Goal: Task Accomplishment & Management: Manage account settings

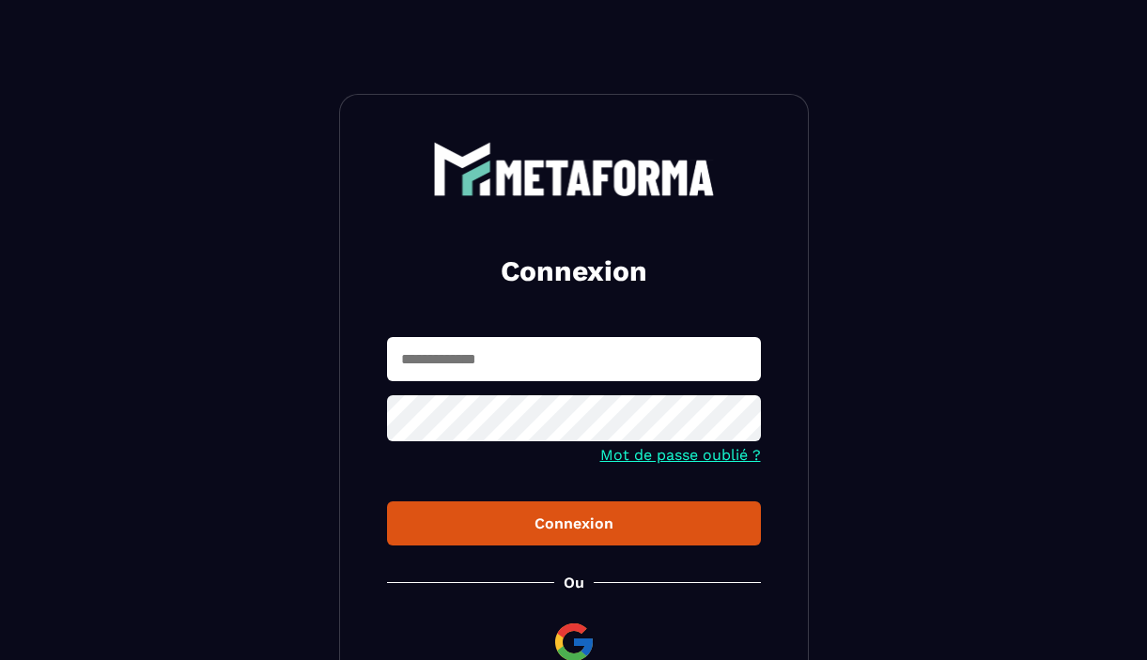
click at [430, 359] on input "text" at bounding box center [574, 359] width 374 height 44
type input "**********"
click at [609, 529] on div "Connexion" at bounding box center [574, 524] width 344 height 18
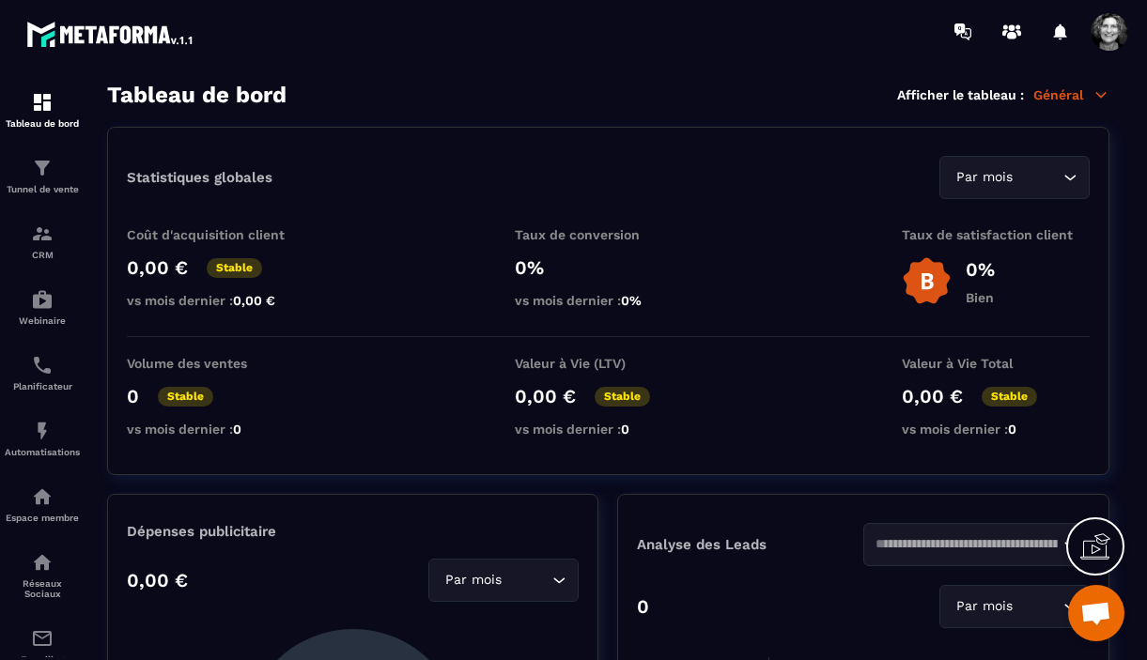
click at [1102, 95] on icon at bounding box center [1101, 94] width 10 height 5
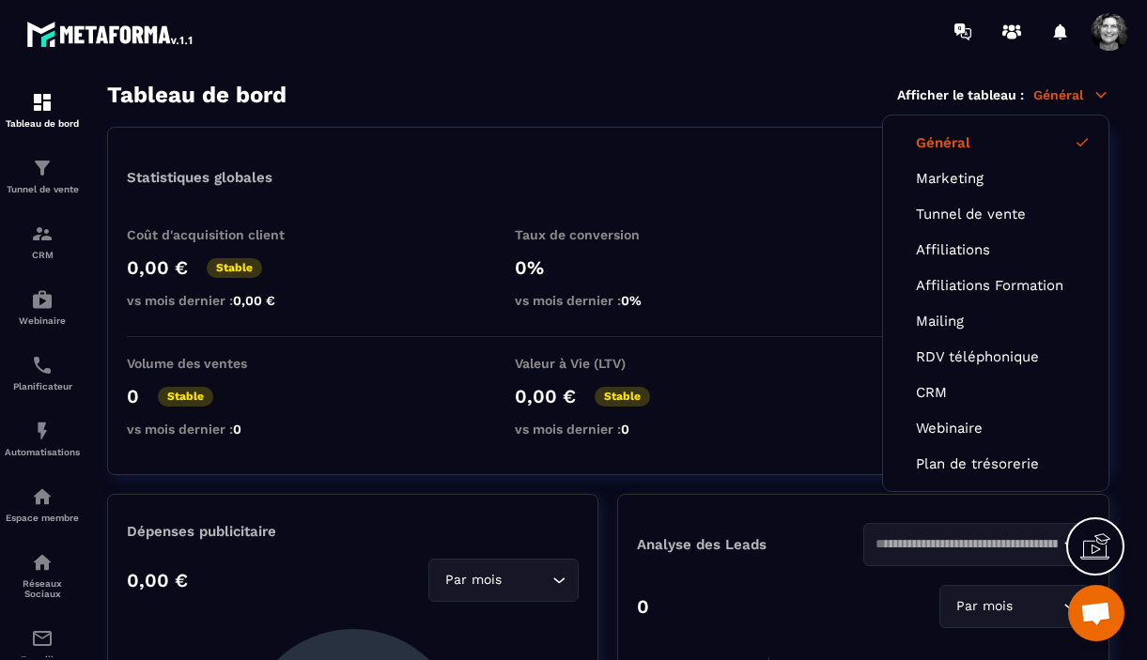
click at [1107, 28] on span at bounding box center [1109, 32] width 38 height 38
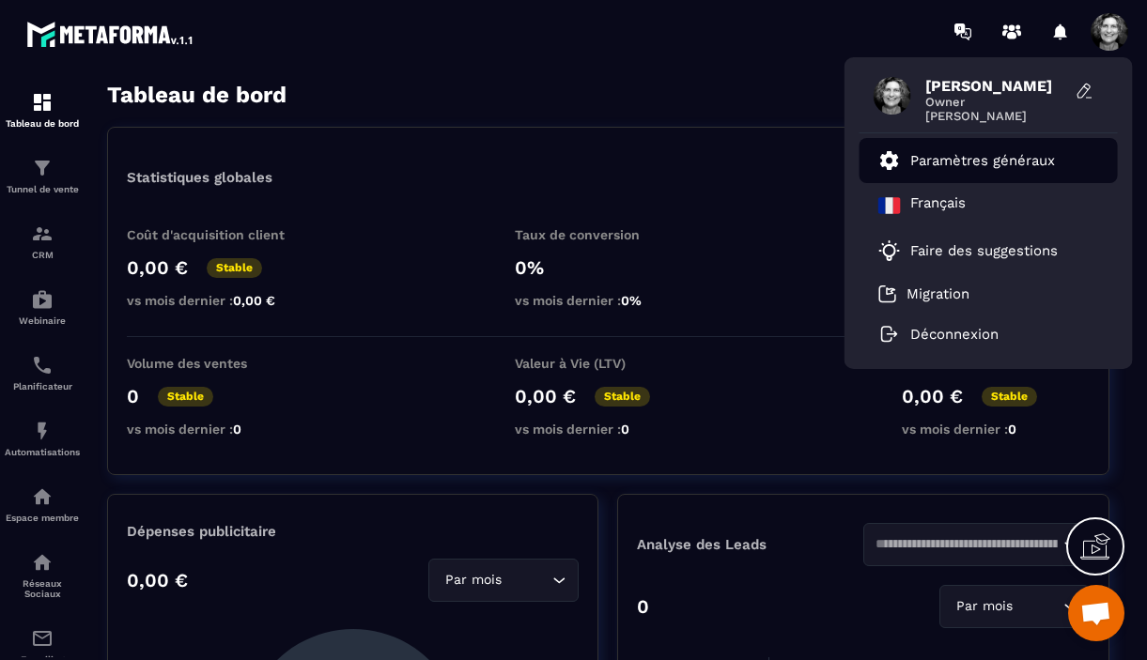
click at [986, 158] on p "Paramètres généraux" at bounding box center [982, 160] width 145 height 17
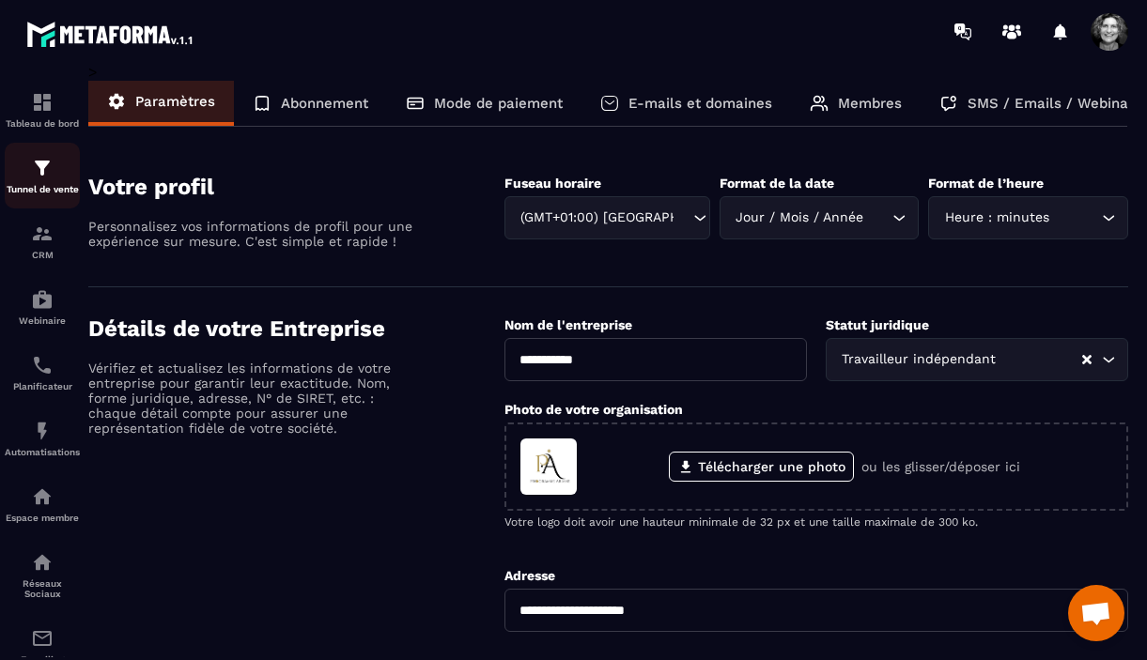
click at [50, 166] on img at bounding box center [42, 168] width 23 height 23
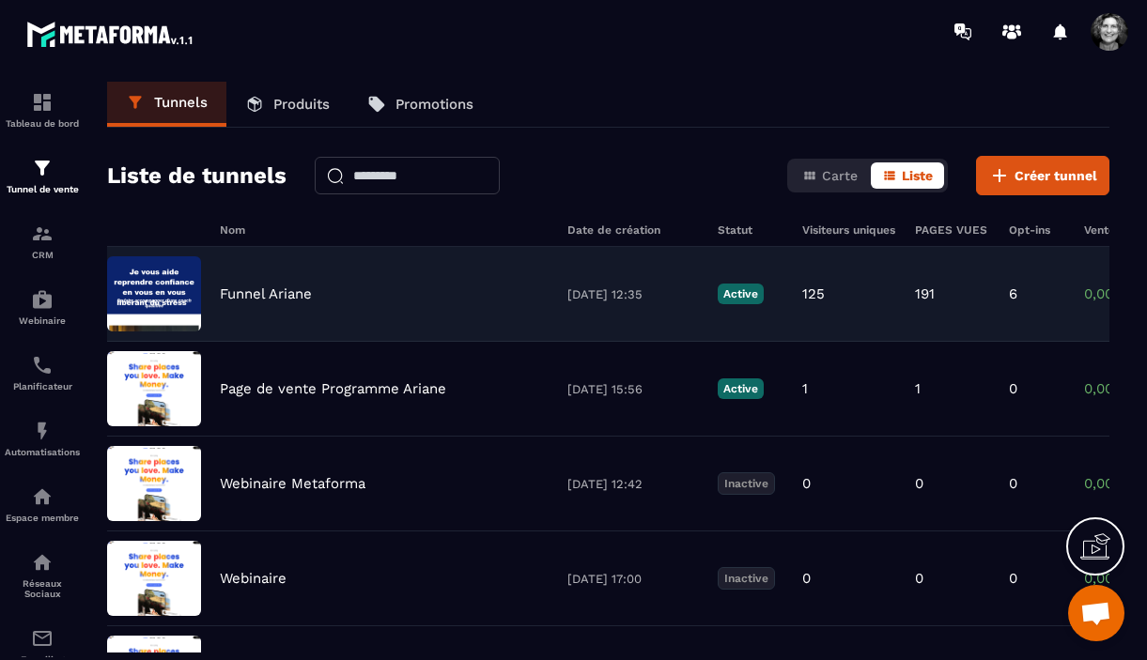
click at [405, 296] on div "Funnel Ariane" at bounding box center [384, 293] width 329 height 17
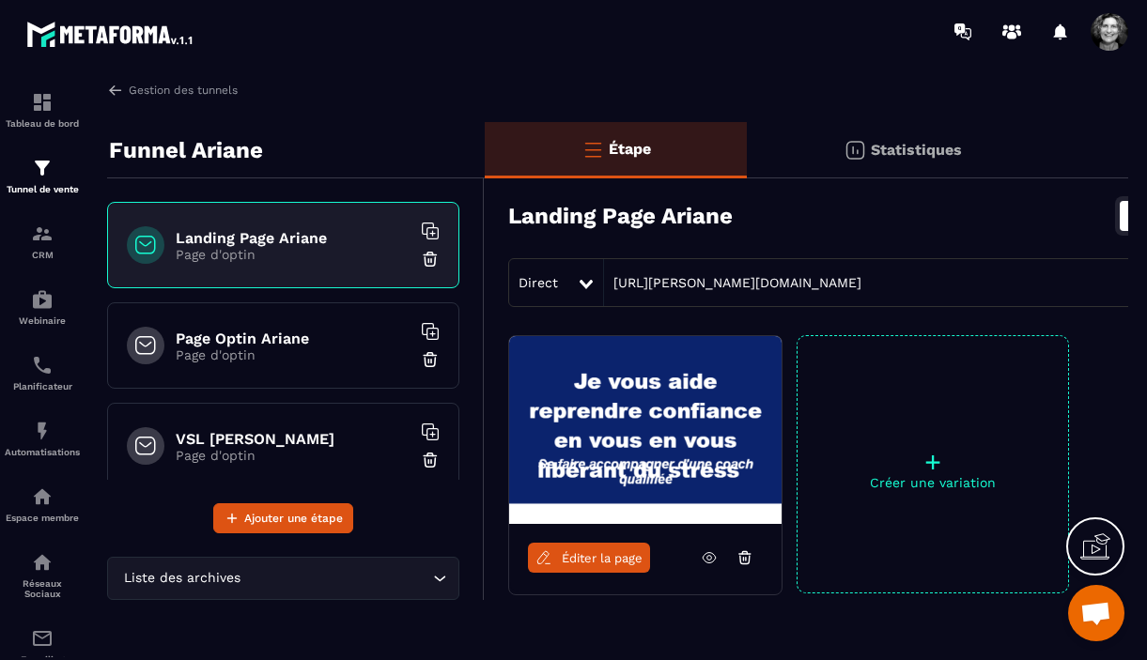
click at [369, 257] on p "Page d'optin" at bounding box center [293, 254] width 235 height 15
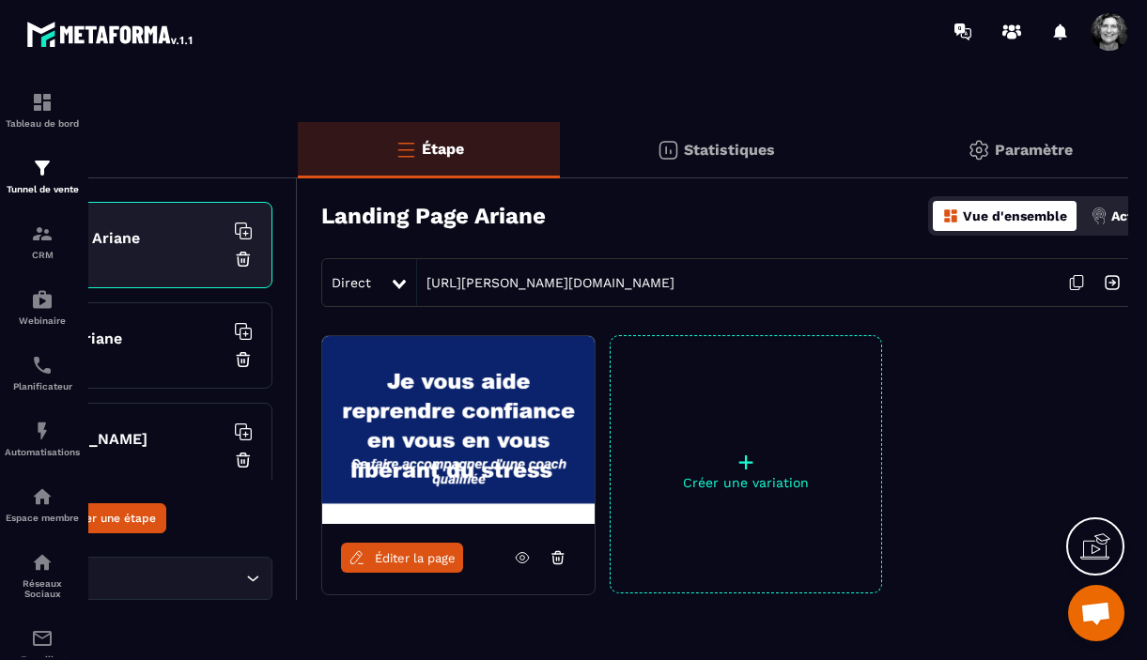
scroll to position [0, 191]
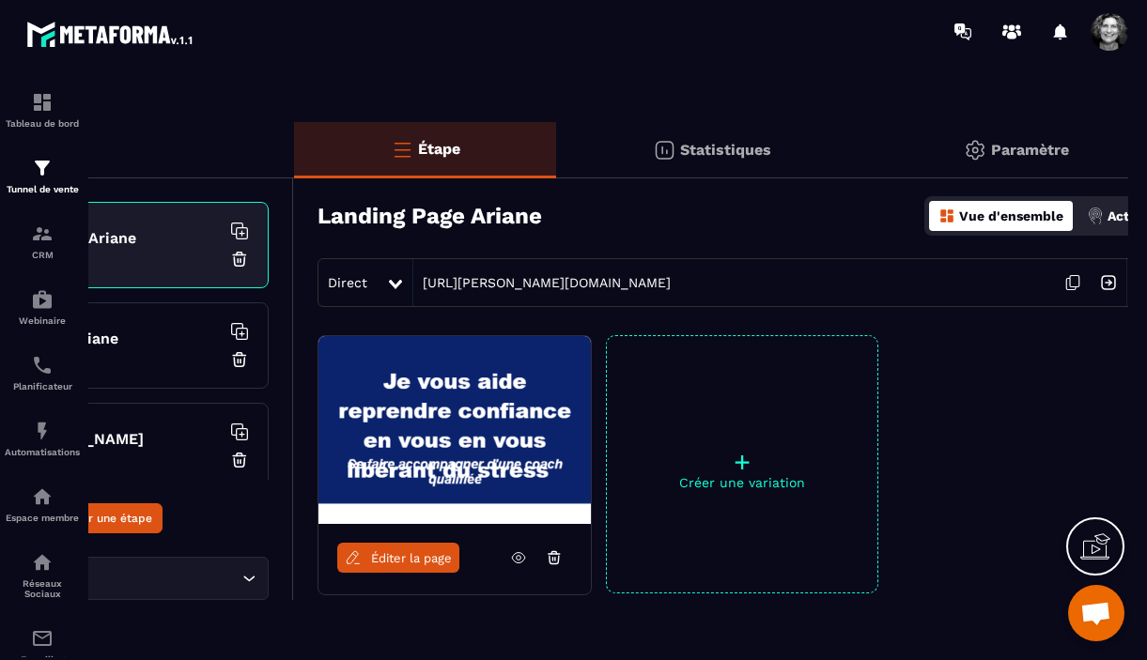
click at [1071, 283] on icon at bounding box center [1073, 283] width 36 height 36
click at [1129, 25] on div at bounding box center [1113, 32] width 47 height 34
click at [1116, 31] on span at bounding box center [1109, 32] width 38 height 38
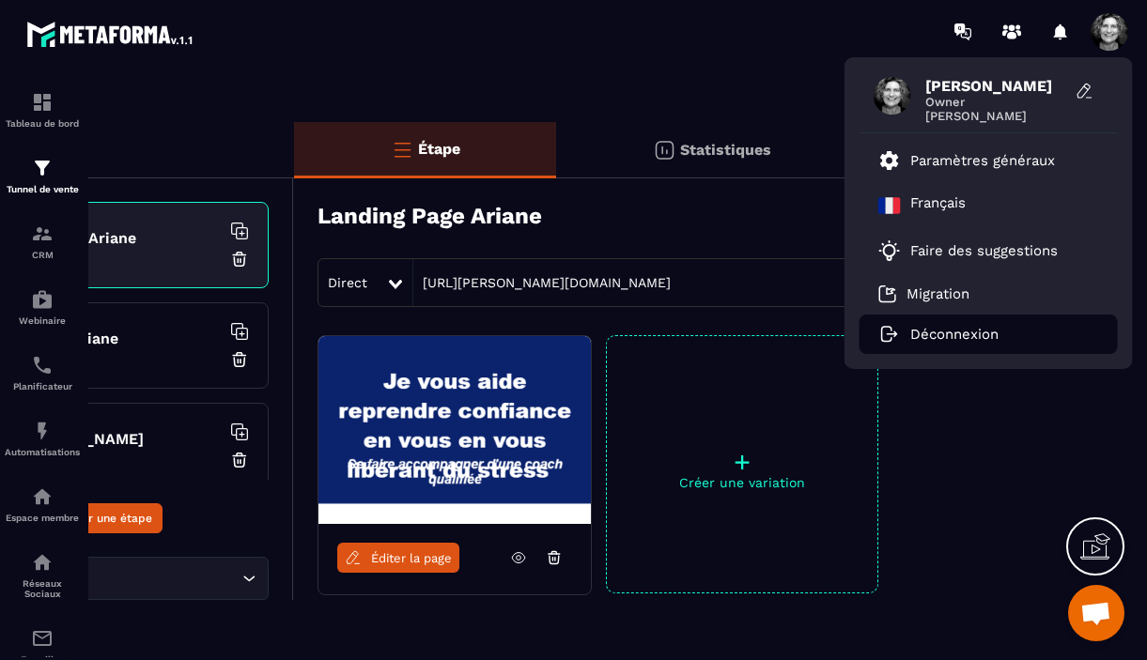
click at [980, 331] on p "Déconnexion" at bounding box center [954, 334] width 88 height 17
